Goal: Navigation & Orientation: Go to known website

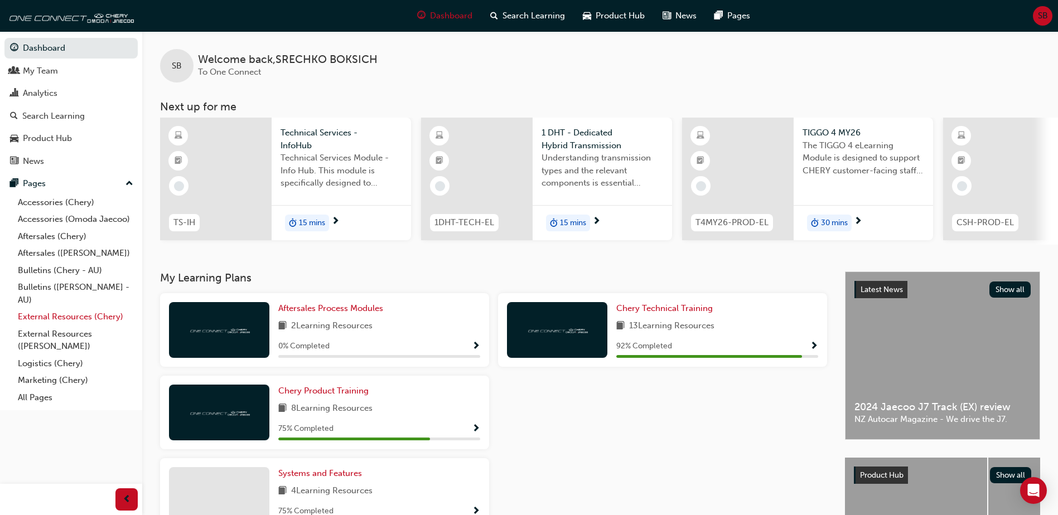
click at [68, 319] on link "External Resources (Chery)" at bounding box center [75, 316] width 124 height 17
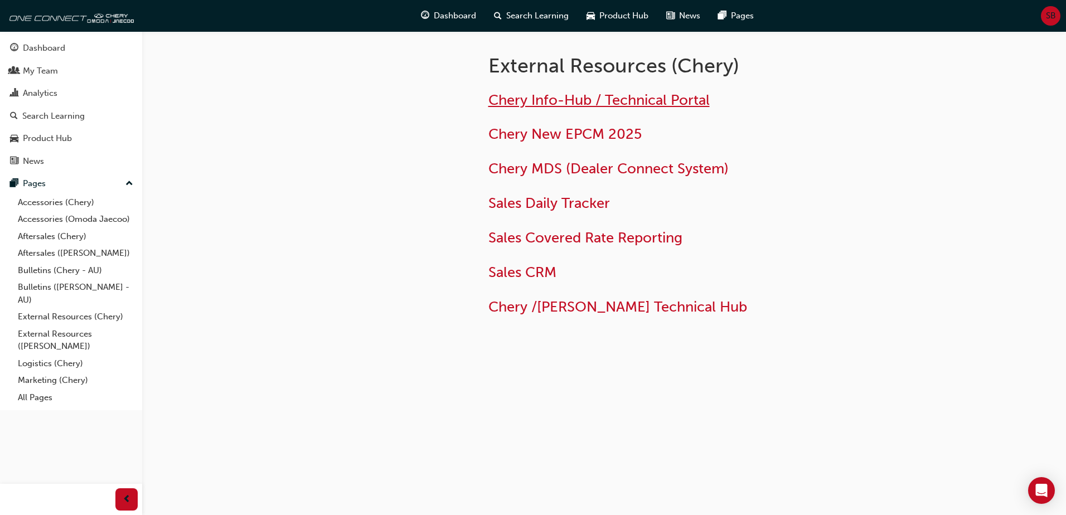
click at [554, 100] on span "Chery Info-Hub / Technical Portal" at bounding box center [598, 99] width 221 height 17
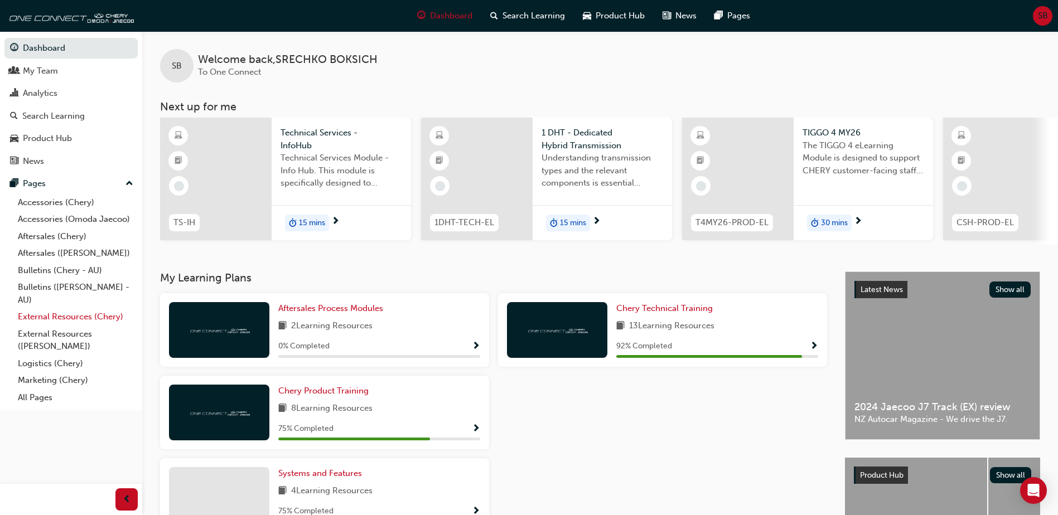
click at [67, 314] on link "External Resources (Chery)" at bounding box center [75, 316] width 124 height 17
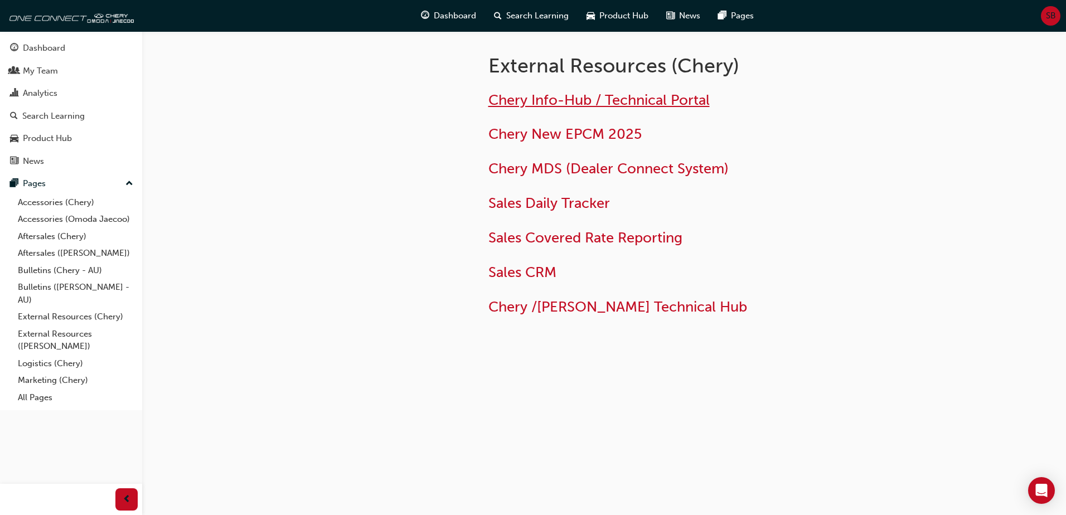
click at [541, 96] on span "Chery Info-Hub / Technical Portal" at bounding box center [598, 99] width 221 height 17
